Goal: Information Seeking & Learning: Learn about a topic

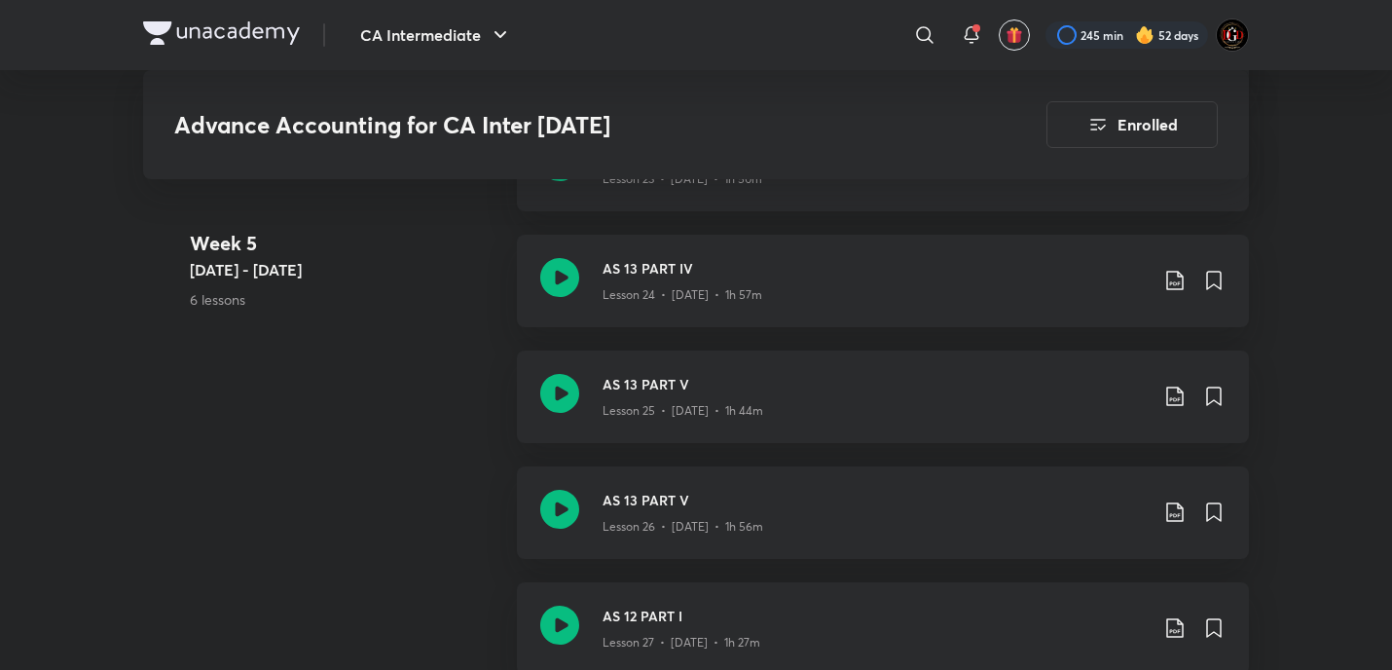
scroll to position [4210, 0]
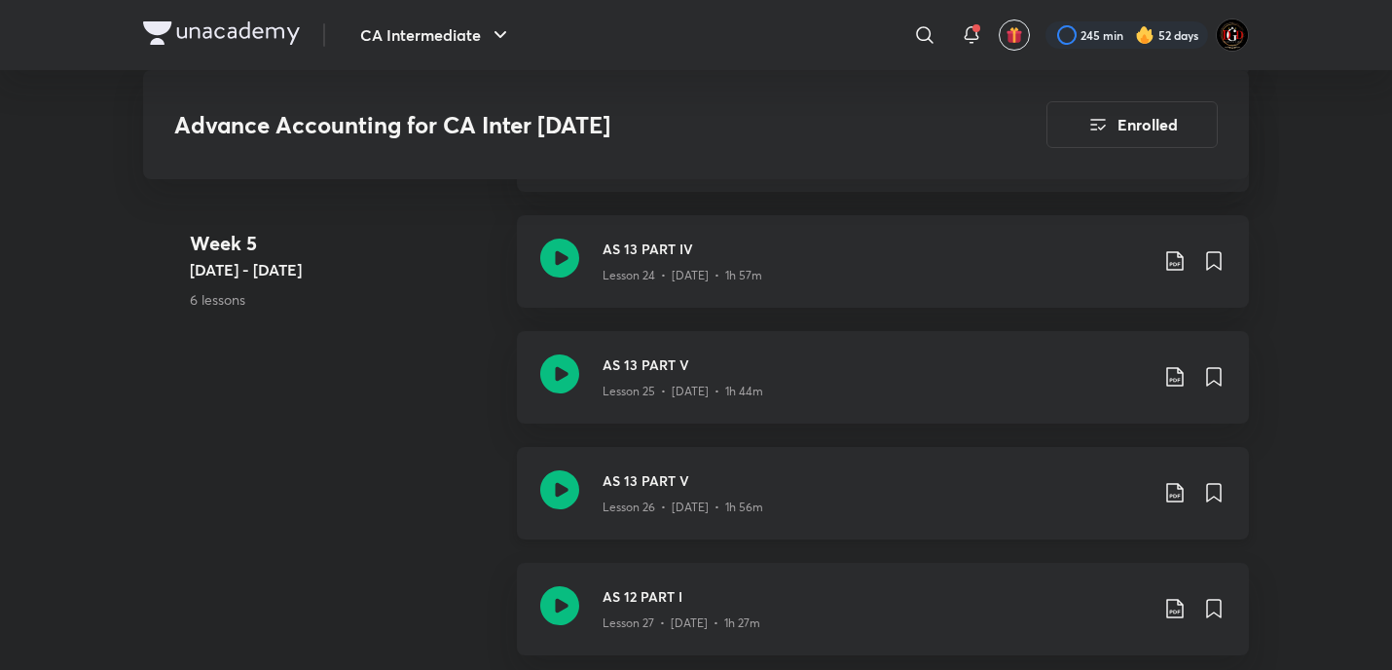
click at [1175, 485] on icon at bounding box center [1174, 492] width 23 height 23
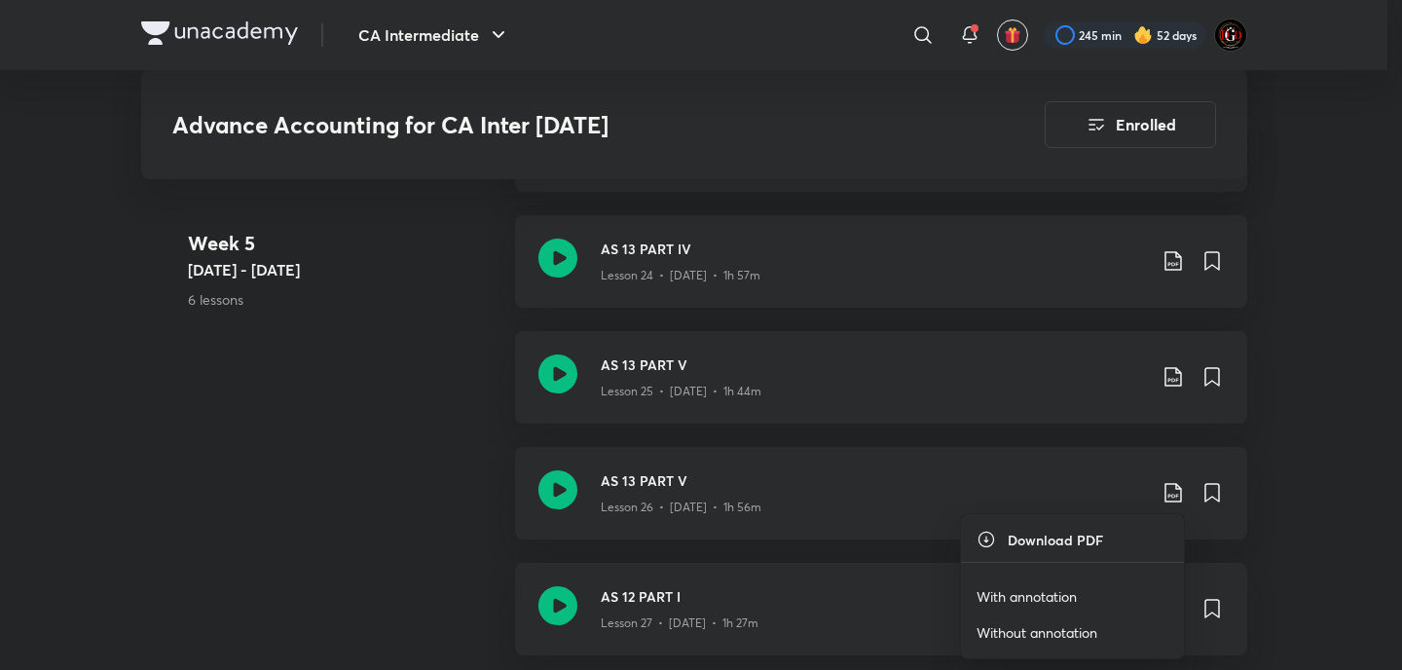
click at [1045, 592] on p "With annotation" at bounding box center [1027, 596] width 100 height 20
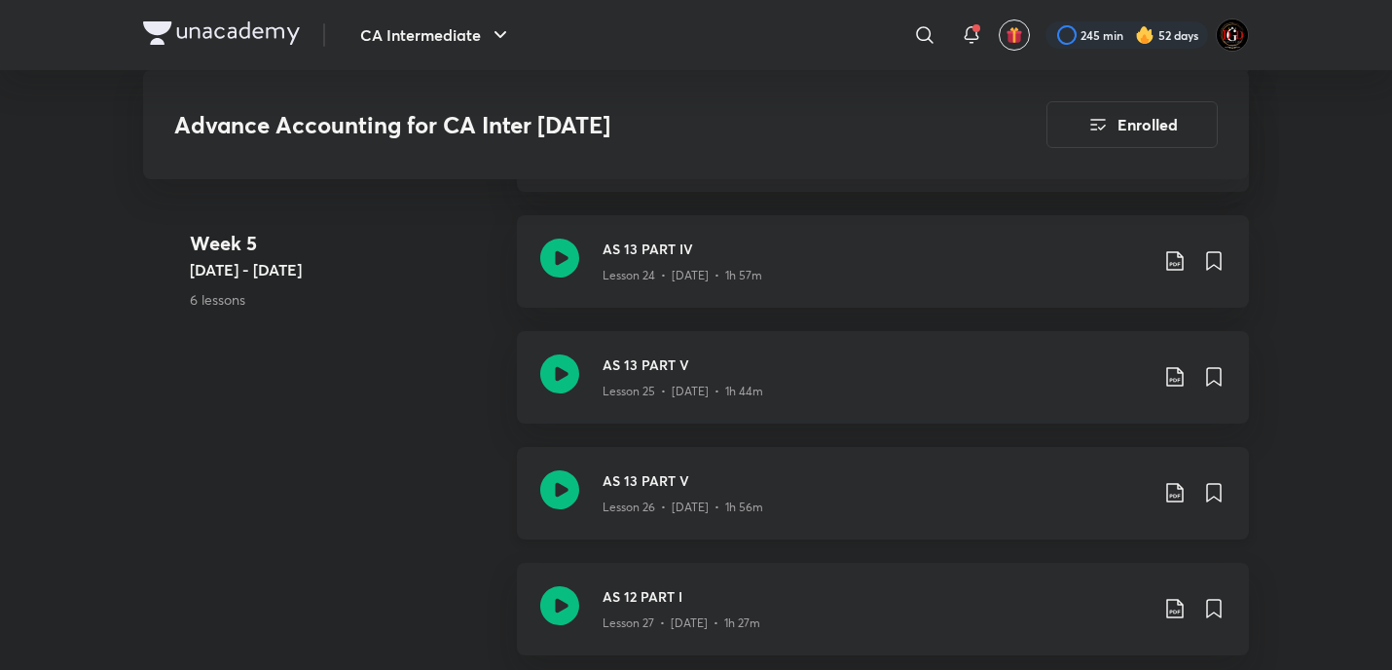
click at [1176, 493] on icon at bounding box center [1174, 492] width 23 height 23
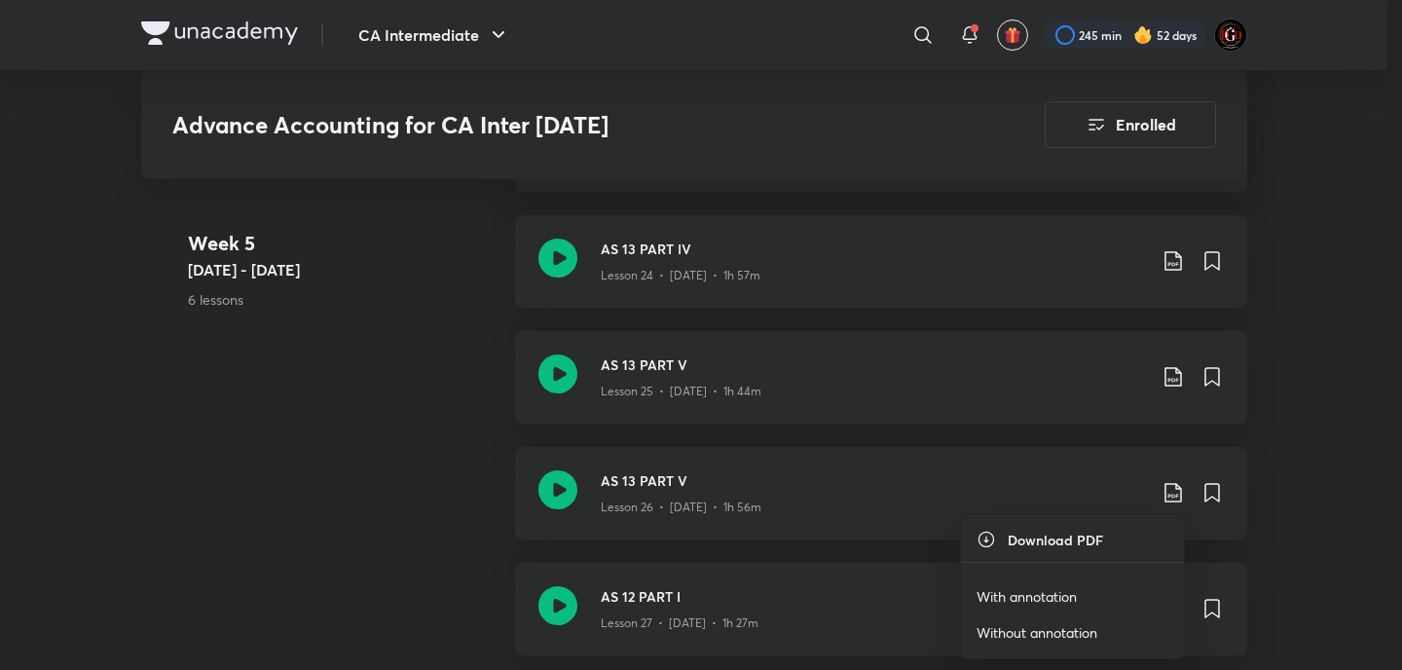
click at [1313, 172] on div at bounding box center [701, 335] width 1402 height 670
